Goal: Task Accomplishment & Management: Complete application form

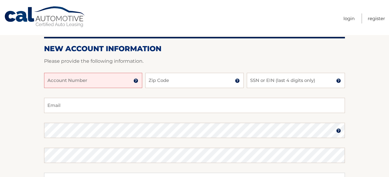
scroll to position [59, 0]
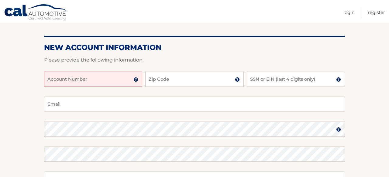
click at [117, 80] on input "Account Number" at bounding box center [93, 78] width 98 height 15
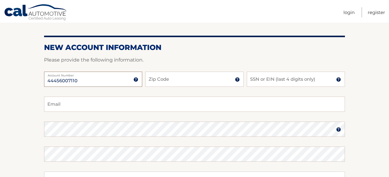
type input "44456007110"
type input "32168"
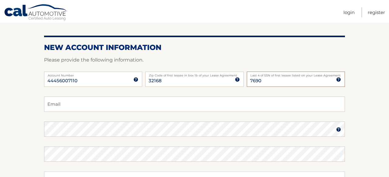
type input "7690"
type input "kellicasey18@gmail.com"
click at [339, 128] on img at bounding box center [338, 129] width 5 height 5
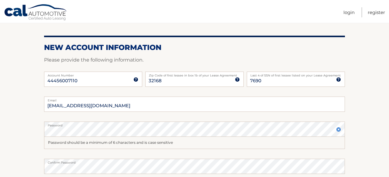
click at [339, 128] on img at bounding box center [338, 129] width 5 height 5
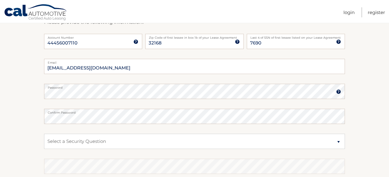
scroll to position [117, 0]
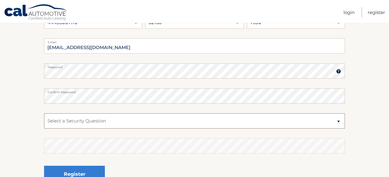
click at [214, 121] on select "Select a Security Question What was the name of your elementary school? What is…" at bounding box center [194, 120] width 301 height 15
select select "1"
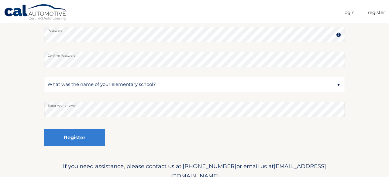
scroll to position [159, 0]
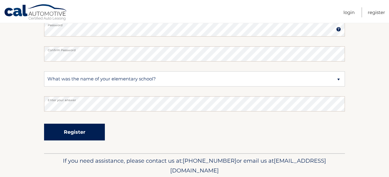
click at [95, 139] on button "Register" at bounding box center [74, 132] width 61 height 17
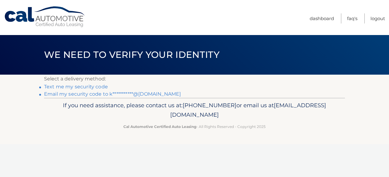
click at [90, 87] on link "Text me my security code" at bounding box center [76, 87] width 64 height 6
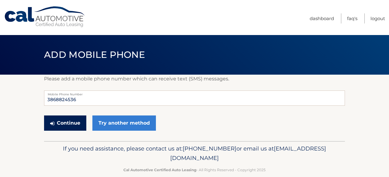
click at [72, 122] on button "Continue" at bounding box center [65, 122] width 42 height 15
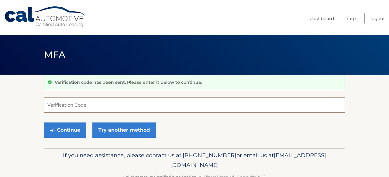
click at [72, 110] on input "Verification Code" at bounding box center [194, 104] width 301 height 15
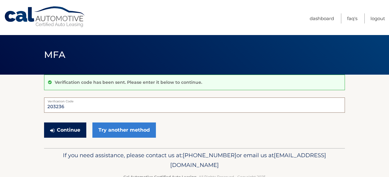
type input "203236"
click at [64, 130] on button "Continue" at bounding box center [65, 129] width 42 height 15
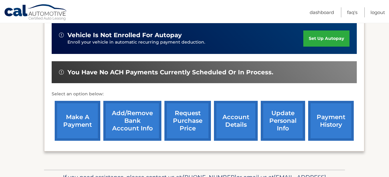
scroll to position [165, 0]
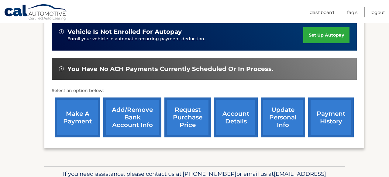
click at [89, 110] on link "make a payment" at bounding box center [78, 117] width 46 height 40
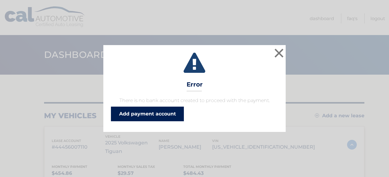
click at [130, 110] on link "Add payment account" at bounding box center [147, 113] width 73 height 15
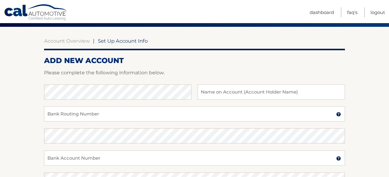
scroll to position [51, 0]
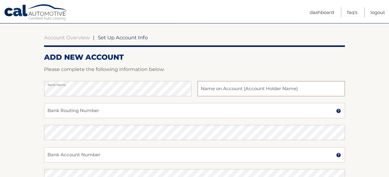
click at [221, 88] on input "text" at bounding box center [272, 88] width 148 height 15
type input "Kelli Casey"
click at [193, 111] on input "Bank Routing Number" at bounding box center [194, 110] width 301 height 15
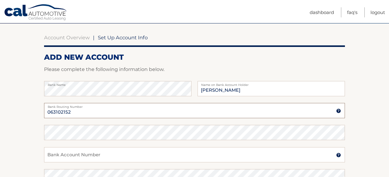
type input "063102152"
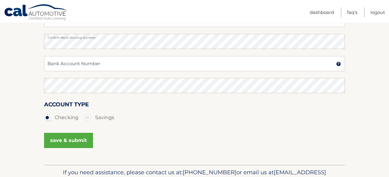
scroll to position [141, 0]
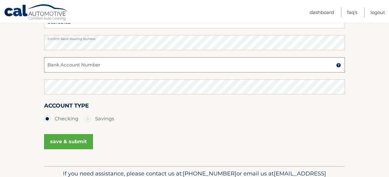
click at [124, 65] on input "Bank Account Number" at bounding box center [194, 64] width 301 height 15
type input "1000112351654"
click at [146, 123] on ul "Checking Savings" at bounding box center [194, 119] width 301 height 12
click at [82, 141] on button "save & submit" at bounding box center [68, 141] width 49 height 15
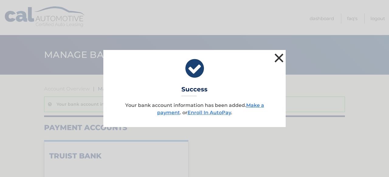
click at [280, 57] on button "×" at bounding box center [279, 58] width 12 height 12
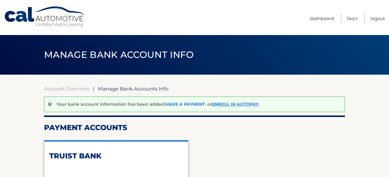
click at [180, 104] on link "Make a payment" at bounding box center [185, 103] width 40 height 5
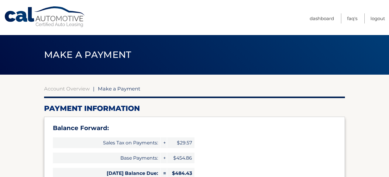
select select "NmU2ZDE0YzctOWEzZS00ZTI3LWFmNDktNzA1YTE0ZTViN2Uz"
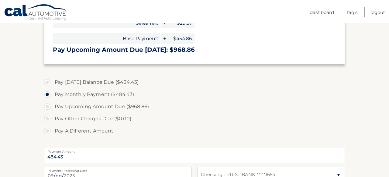
scroll to position [179, 0]
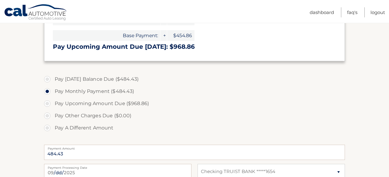
click at [46, 81] on label "Pay [DATE] Balance Due ($484.43)" at bounding box center [194, 79] width 301 height 12
click at [47, 81] on input "Pay [DATE] Balance Due ($484.43)" at bounding box center [50, 78] width 6 height 10
radio input "true"
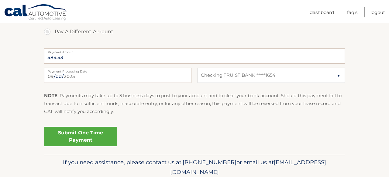
scroll to position [279, 0]
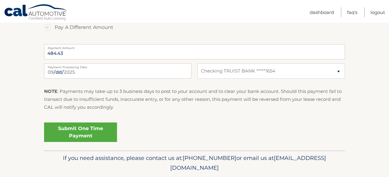
click at [71, 135] on link "Submit One Time Payment" at bounding box center [80, 131] width 73 height 19
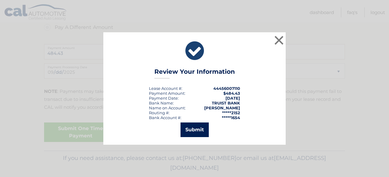
click at [197, 131] on button "Submit" at bounding box center [195, 129] width 28 height 15
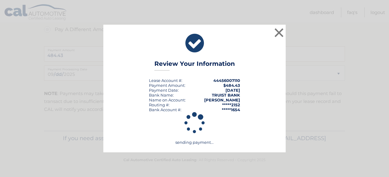
scroll to position [277, 0]
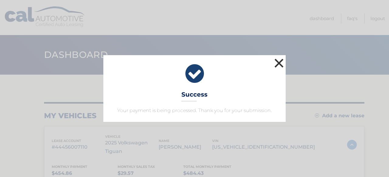
click at [280, 63] on button "×" at bounding box center [279, 63] width 12 height 12
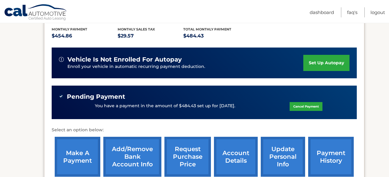
scroll to position [135, 0]
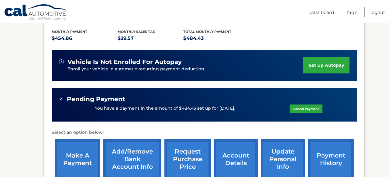
click at [332, 57] on link "set up autopay" at bounding box center [327, 65] width 46 height 16
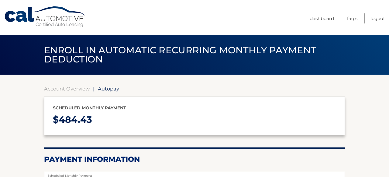
select select "NmU2ZDE0YzctOWEzZS00ZTI3LWFmNDktNzA1YTE0ZTViN2Uz"
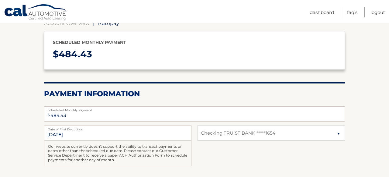
scroll to position [66, 0]
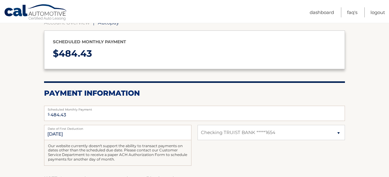
click at [116, 128] on label "Date of First Deduction" at bounding box center [118, 127] width 148 height 5
click at [116, 128] on input "[DATE]" at bounding box center [118, 132] width 148 height 15
click at [56, 135] on input "10/16/2025" at bounding box center [118, 132] width 148 height 15
drag, startPoint x: 59, startPoint y: 135, endPoint x: 78, endPoint y: 134, distance: 19.5
click at [78, 134] on input "10/16/2025" at bounding box center [118, 132] width 148 height 15
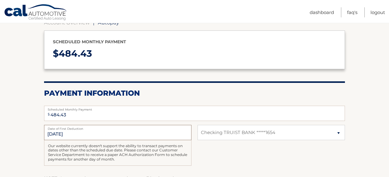
click at [78, 134] on input "10/16/2025" at bounding box center [118, 132] width 148 height 15
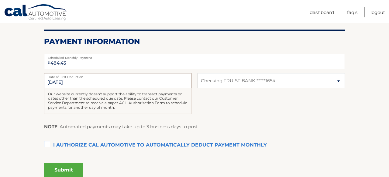
scroll to position [123, 0]
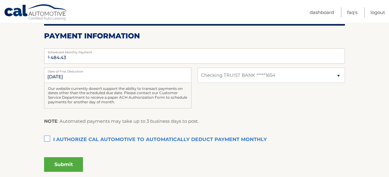
click at [49, 139] on label "I authorize cal automotive to automatically deduct payment monthly This checkbo…" at bounding box center [194, 140] width 301 height 12
click at [0, 0] on input "I authorize cal automotive to automatically deduct payment monthly This checkbo…" at bounding box center [0, 0] width 0 height 0
click at [58, 84] on div "Our website currently doesn't support the ability to transact payments on dates…" at bounding box center [118, 96] width 148 height 26
click at [58, 80] on input "10/16/2025" at bounding box center [118, 75] width 148 height 15
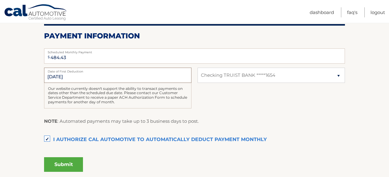
drag, startPoint x: 53, startPoint y: 80, endPoint x: 83, endPoint y: 75, distance: 30.5
click at [83, 75] on input "10/16/2025" at bounding box center [118, 75] width 148 height 15
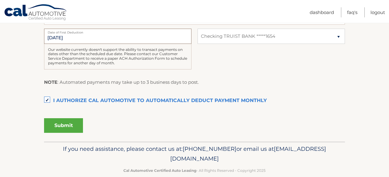
scroll to position [173, 0]
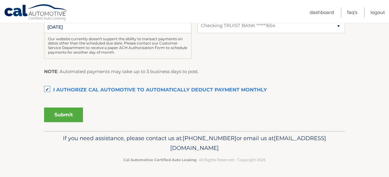
click at [74, 112] on button "Submit" at bounding box center [63, 114] width 39 height 15
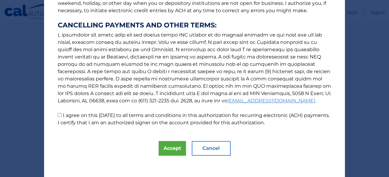
scroll to position [110, 0]
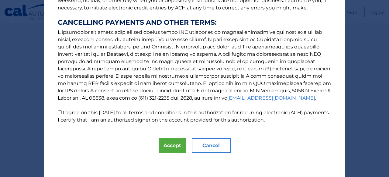
click at [61, 113] on input "I agree on this 09/29/2025 to all terms and conditions in this authorization fo…" at bounding box center [60, 112] width 4 height 4
checkbox input "true"
click at [170, 145] on button "Accept" at bounding box center [172, 145] width 27 height 15
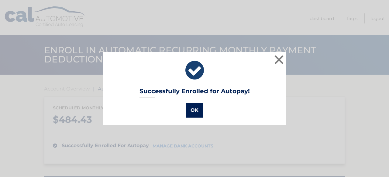
click at [195, 110] on button "OK" at bounding box center [195, 110] width 18 height 15
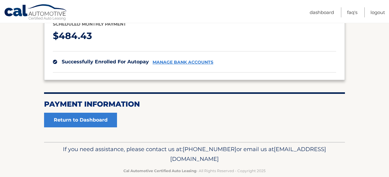
scroll to position [92, 0]
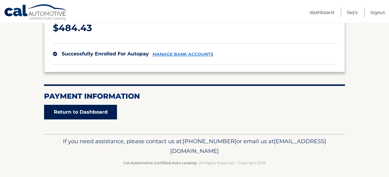
click at [105, 114] on link "Return to Dashboard" at bounding box center [80, 112] width 73 height 15
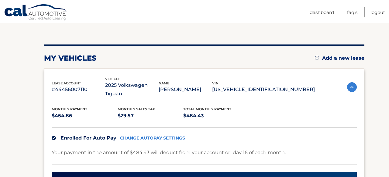
scroll to position [58, 0]
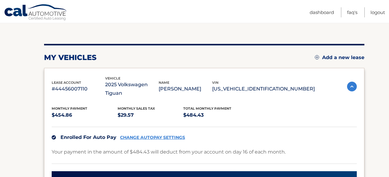
click at [350, 82] on img at bounding box center [352, 87] width 10 height 10
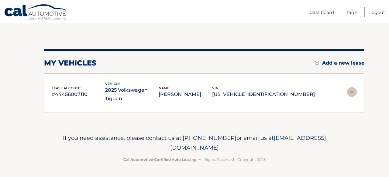
scroll to position [50, 0]
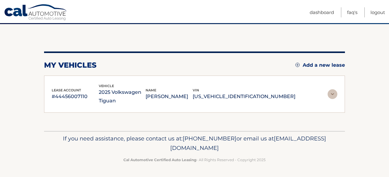
click at [333, 94] on img at bounding box center [333, 94] width 10 height 10
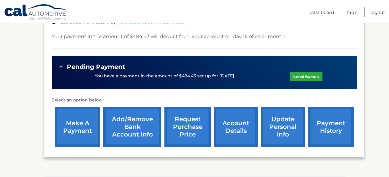
scroll to position [175, 0]
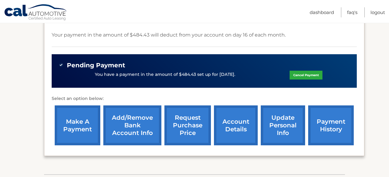
click at [228, 119] on link "account details" at bounding box center [236, 125] width 44 height 40
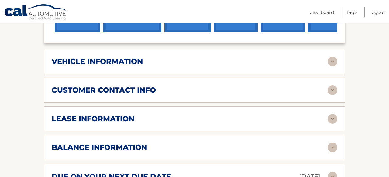
scroll to position [300, 0]
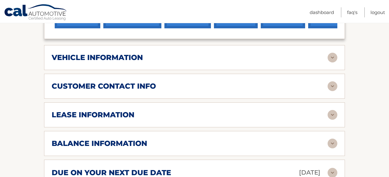
click at [176, 54] on div "vehicle information" at bounding box center [190, 57] width 276 height 9
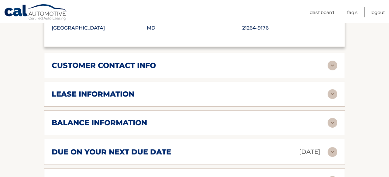
scroll to position [471, 0]
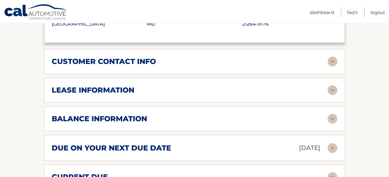
click at [166, 60] on div "customer contact info" at bounding box center [190, 61] width 276 height 9
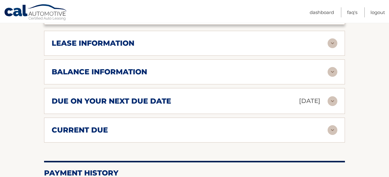
scroll to position [637, 0]
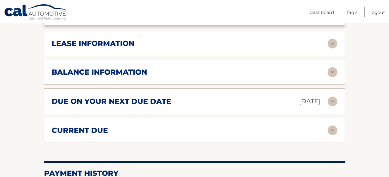
click at [159, 44] on div "lease information" at bounding box center [190, 43] width 276 height 9
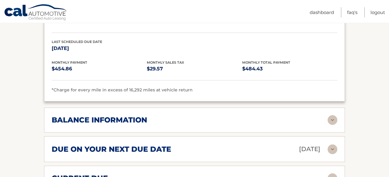
scroll to position [705, 0]
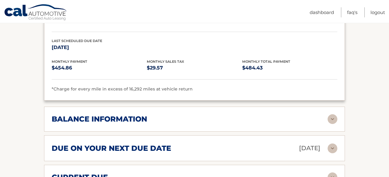
click at [157, 119] on div "balance information" at bounding box center [190, 118] width 276 height 9
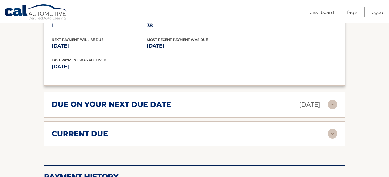
scroll to position [823, 0]
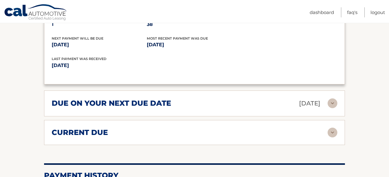
click at [80, 129] on h2 "current due" at bounding box center [80, 132] width 56 height 9
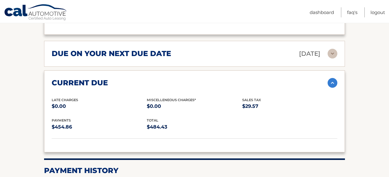
scroll to position [873, 0]
click at [91, 78] on h2 "current due" at bounding box center [80, 82] width 56 height 9
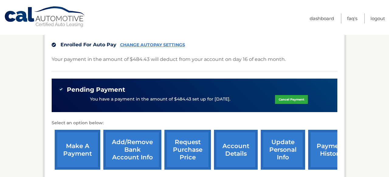
scroll to position [0, 0]
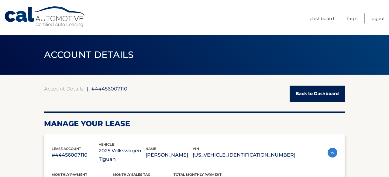
click at [311, 88] on link "Back to Dashboard" at bounding box center [317, 93] width 55 height 16
